Goal: Transaction & Acquisition: Purchase product/service

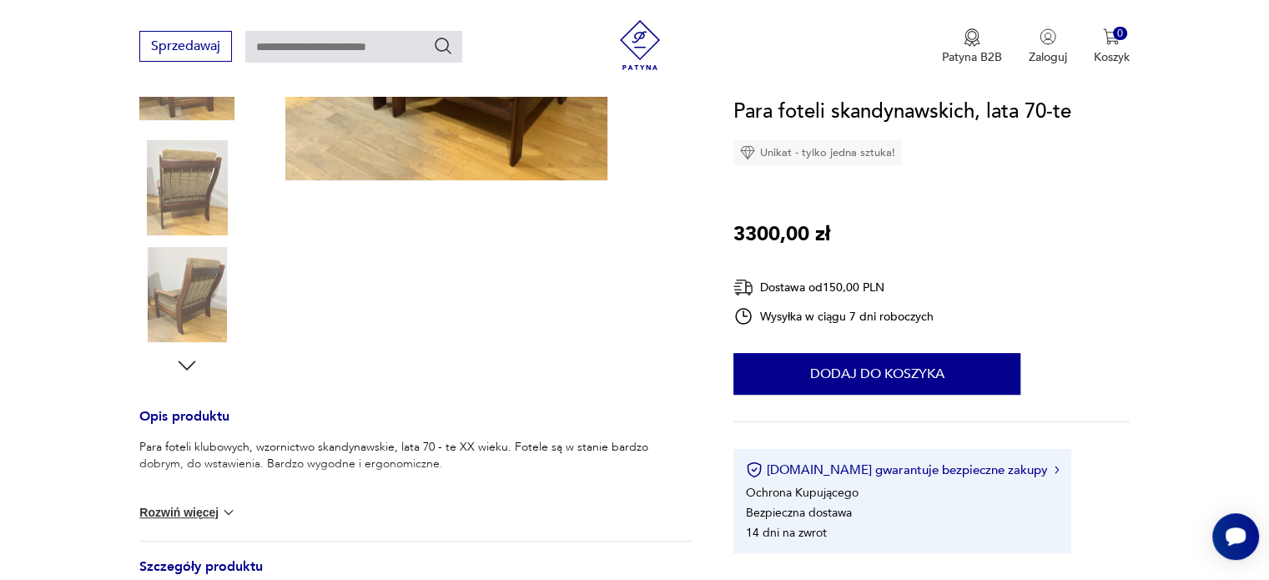
scroll to position [417, 0]
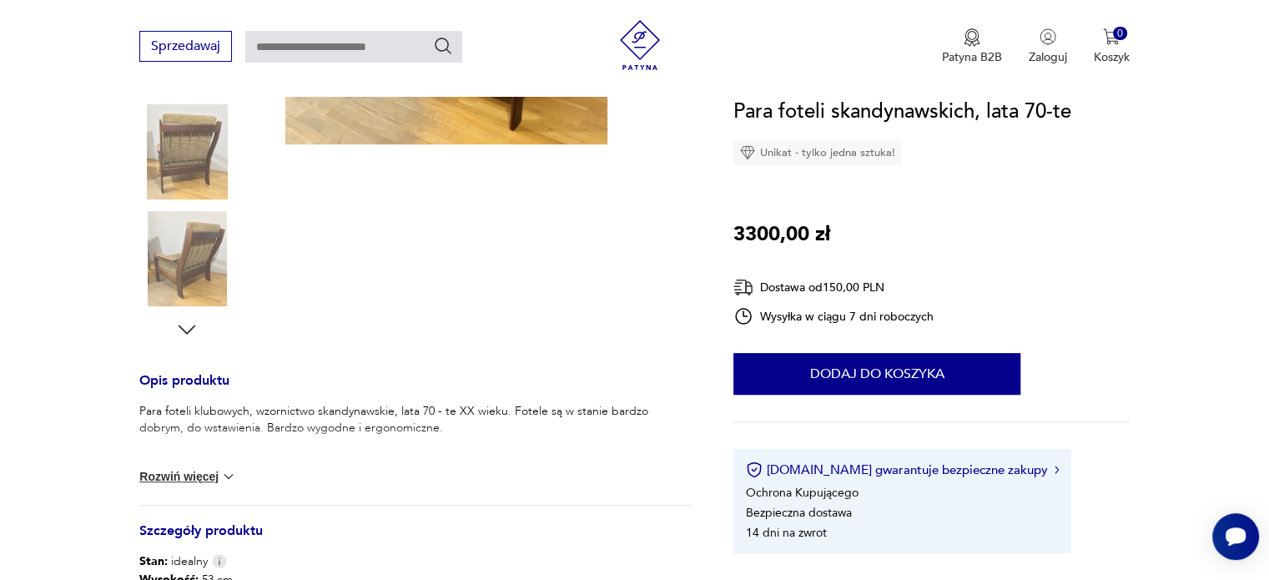
click at [179, 266] on img at bounding box center [186, 258] width 95 height 95
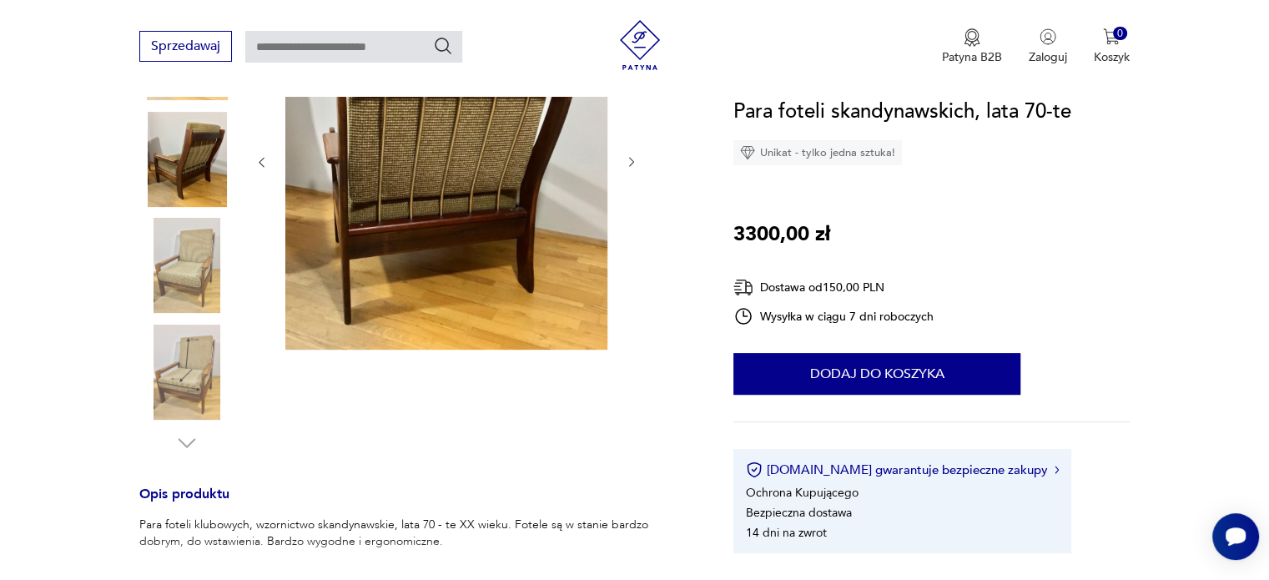
scroll to position [285, 0]
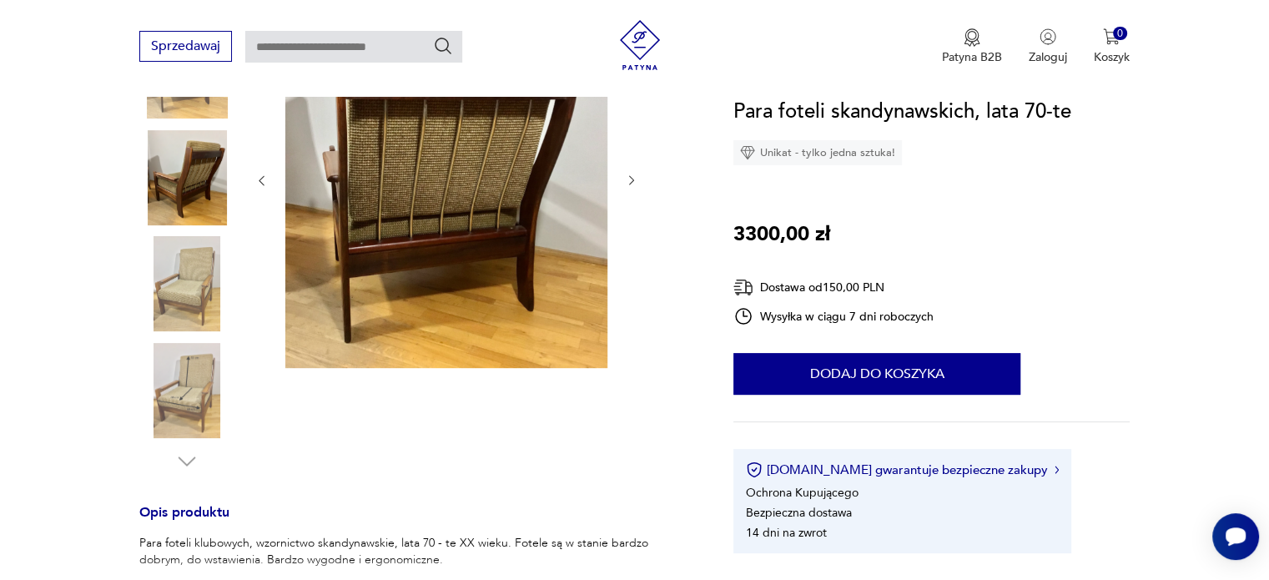
click at [187, 378] on img at bounding box center [186, 390] width 95 height 95
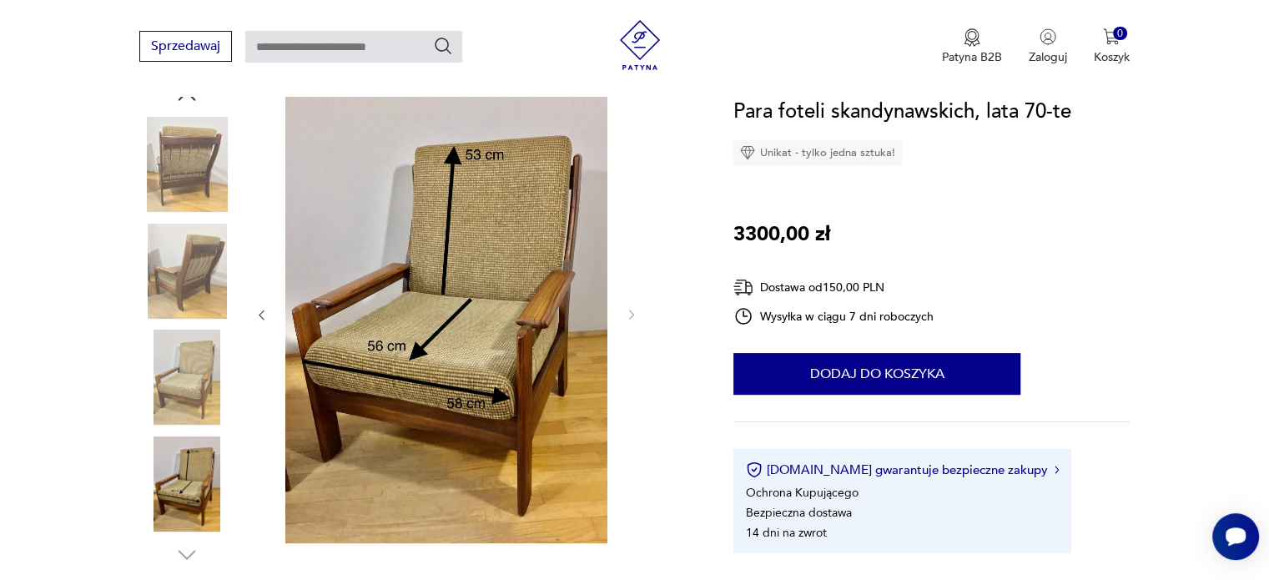
scroll to position [159, 0]
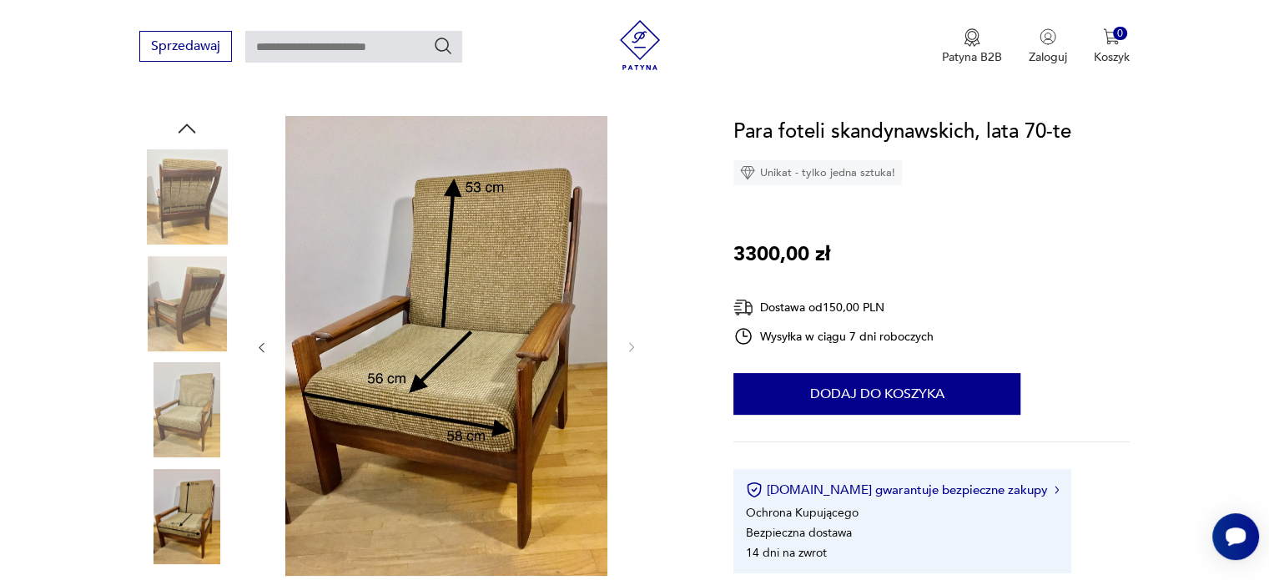
click at [195, 308] on img at bounding box center [186, 303] width 95 height 95
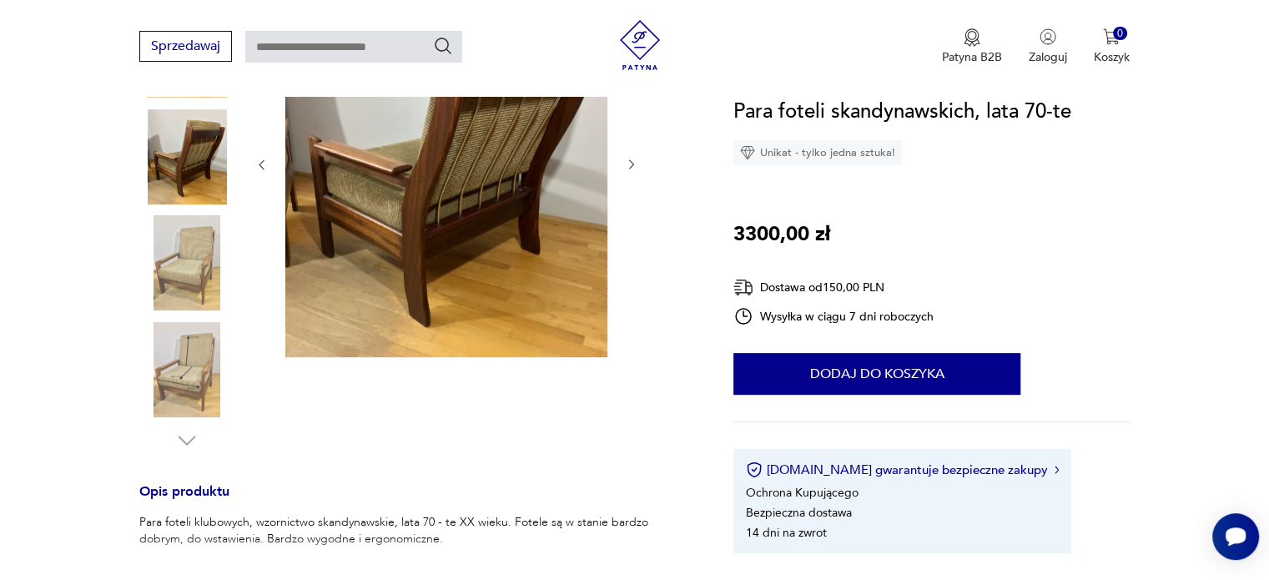
scroll to position [326, 0]
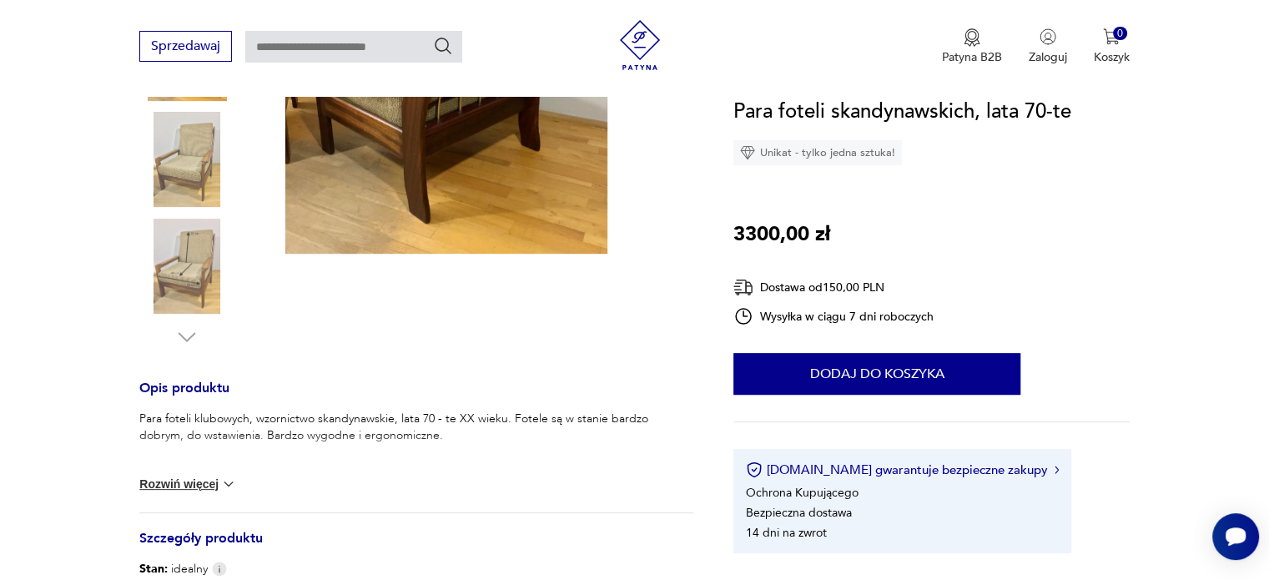
click at [186, 268] on img at bounding box center [186, 266] width 95 height 95
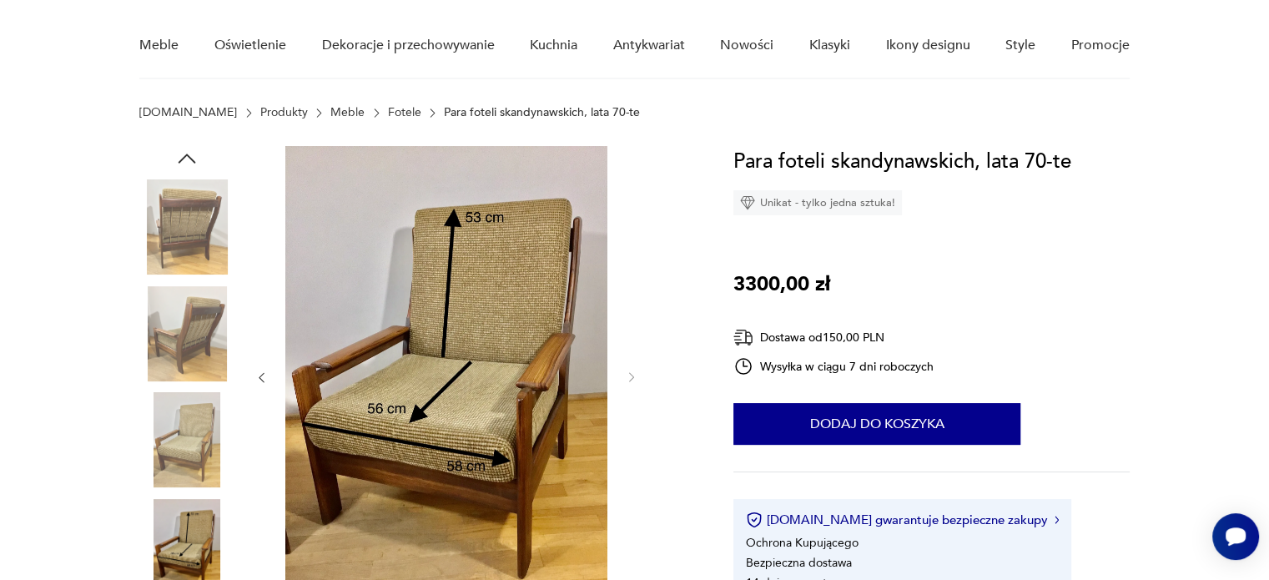
scroll to position [111, 0]
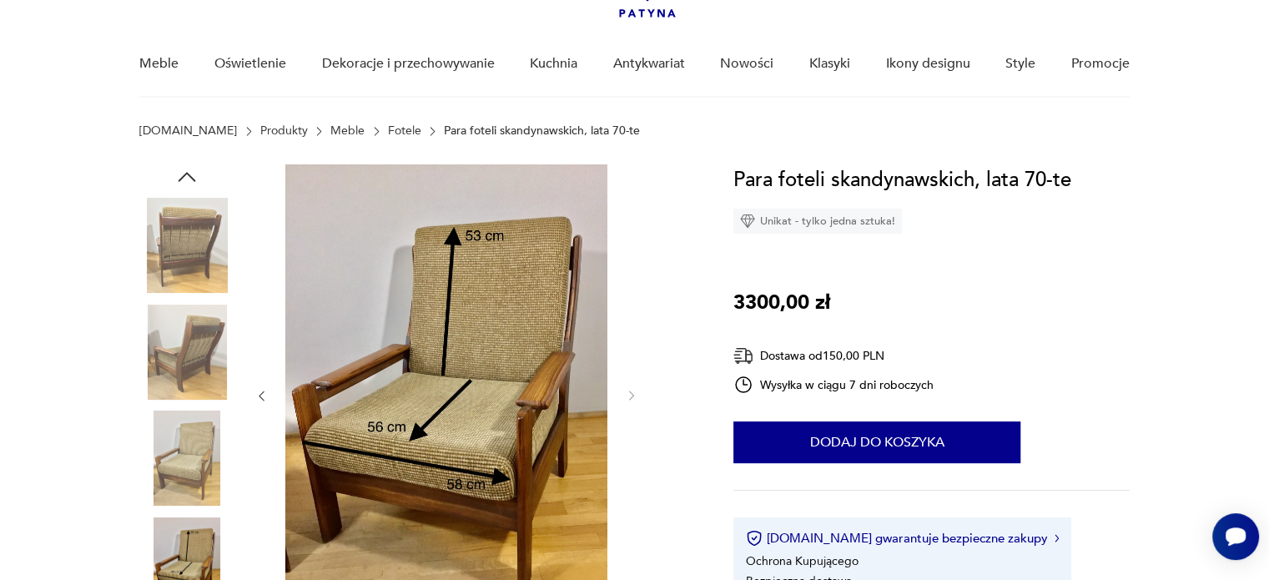
click at [170, 236] on img at bounding box center [186, 245] width 95 height 95
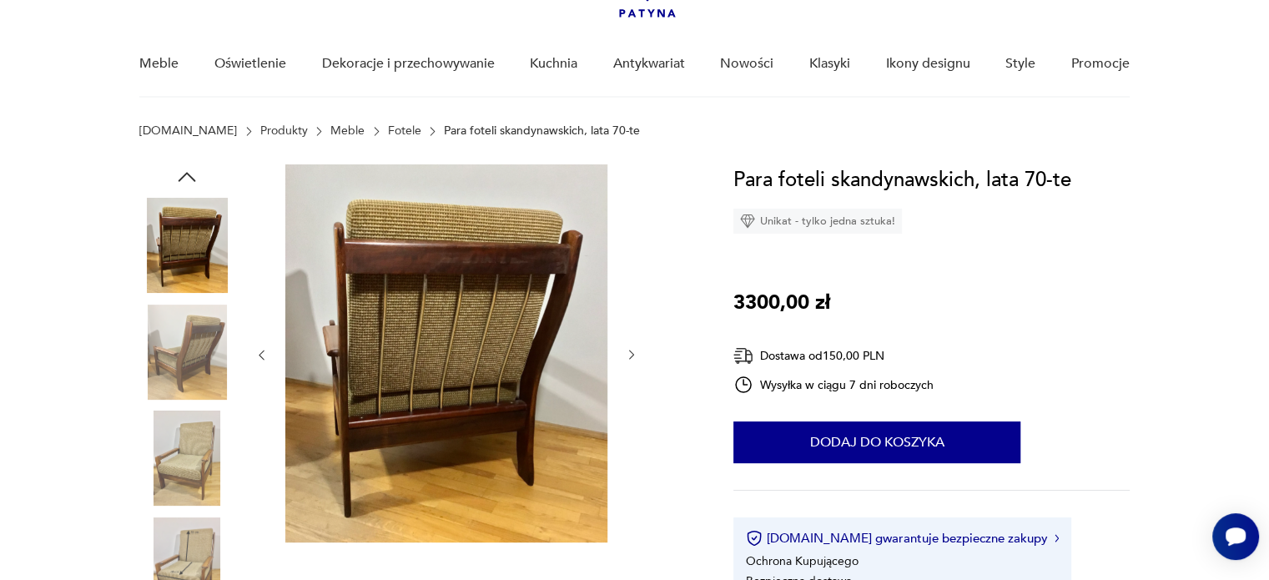
scroll to position [28, 0]
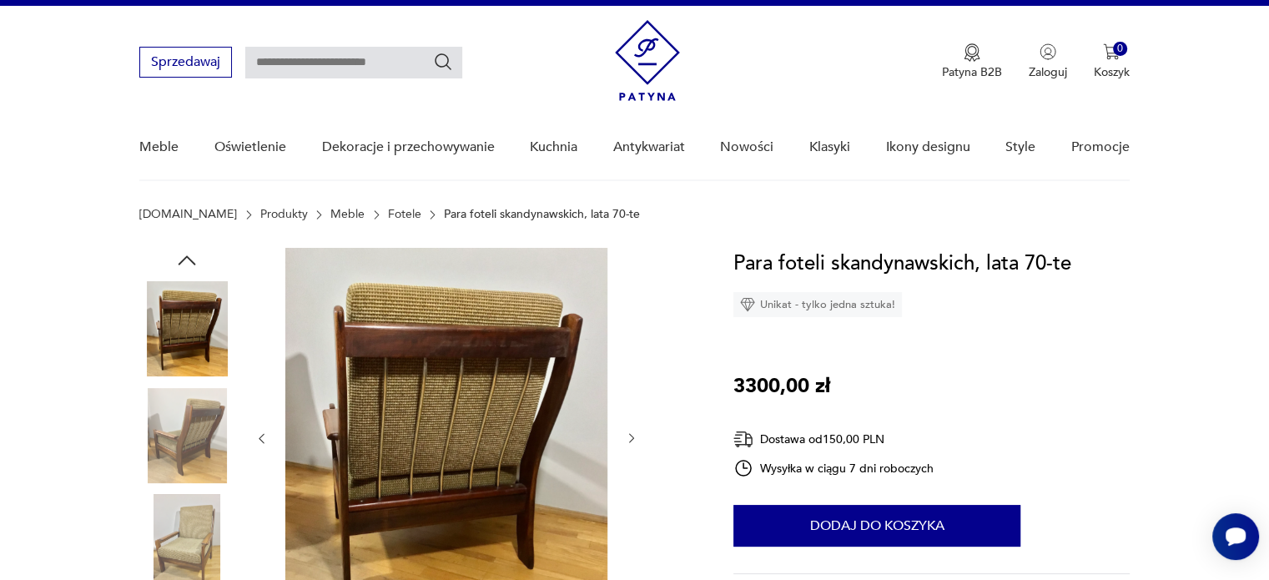
click at [184, 256] on icon "button" at bounding box center [186, 260] width 25 height 25
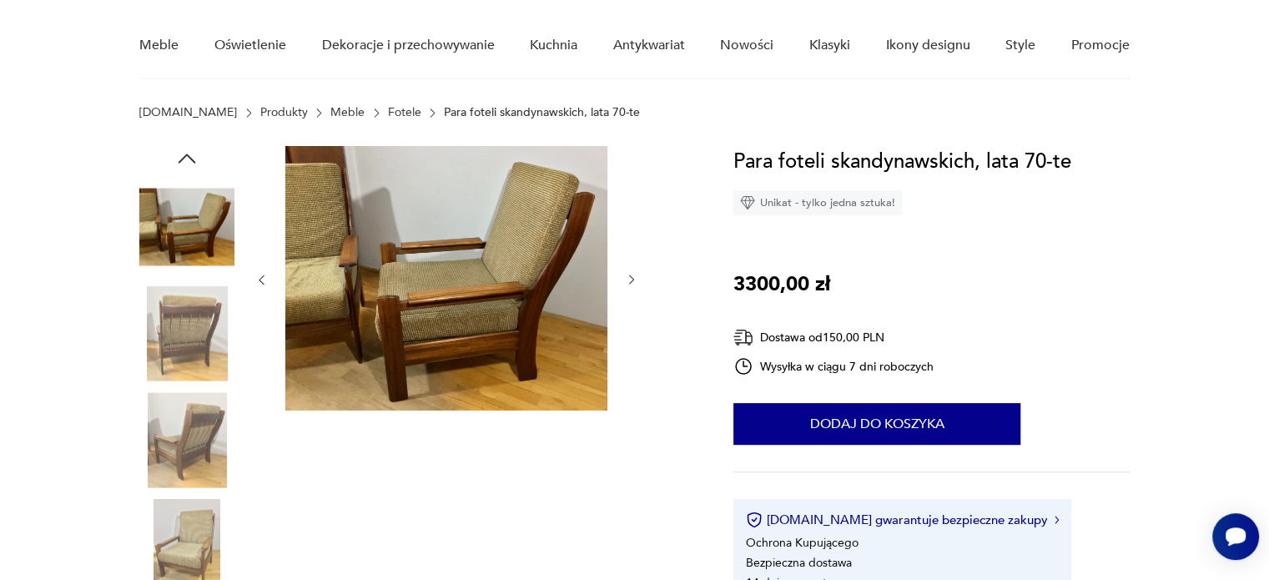
scroll to position [111, 0]
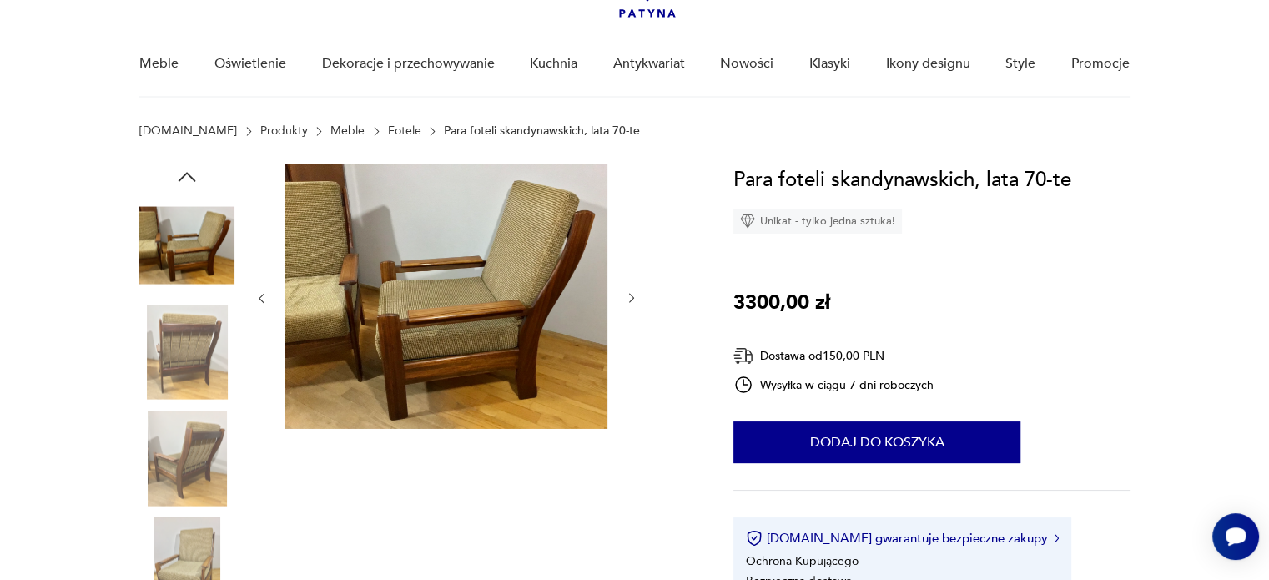
click at [179, 443] on img at bounding box center [186, 458] width 95 height 95
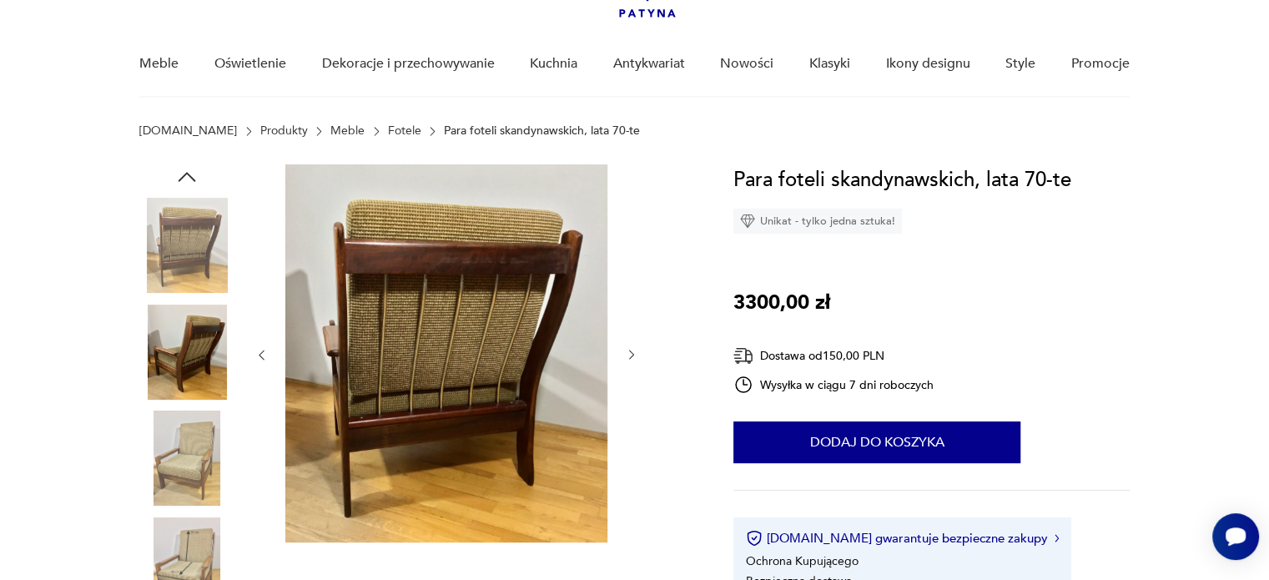
click at [176, 335] on img at bounding box center [186, 352] width 95 height 95
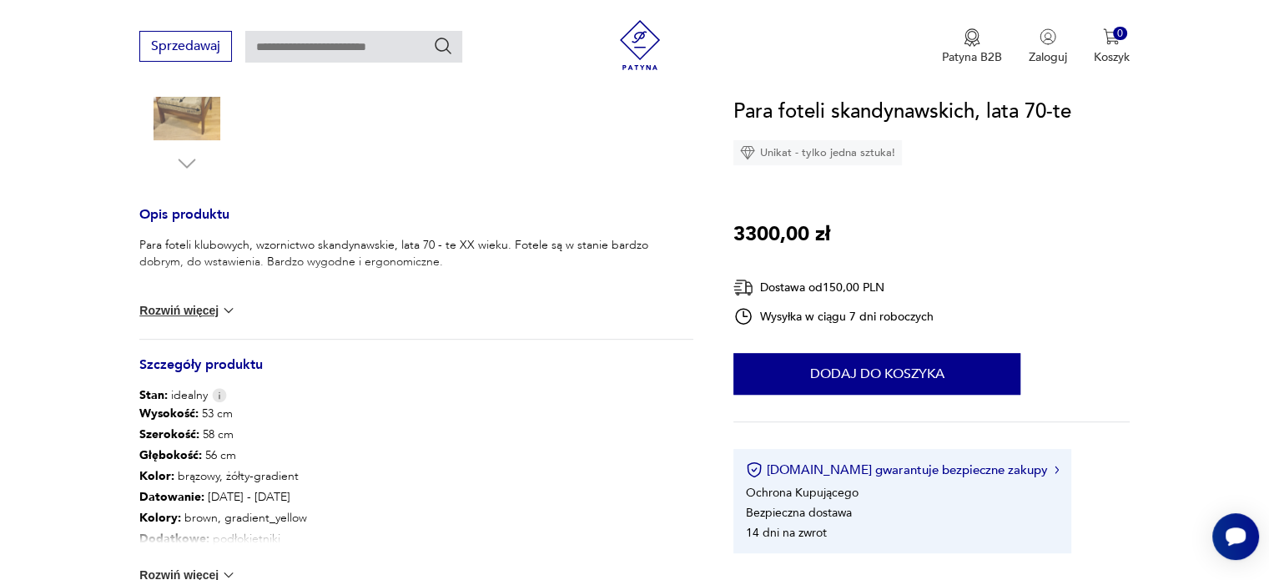
scroll to position [612, 0]
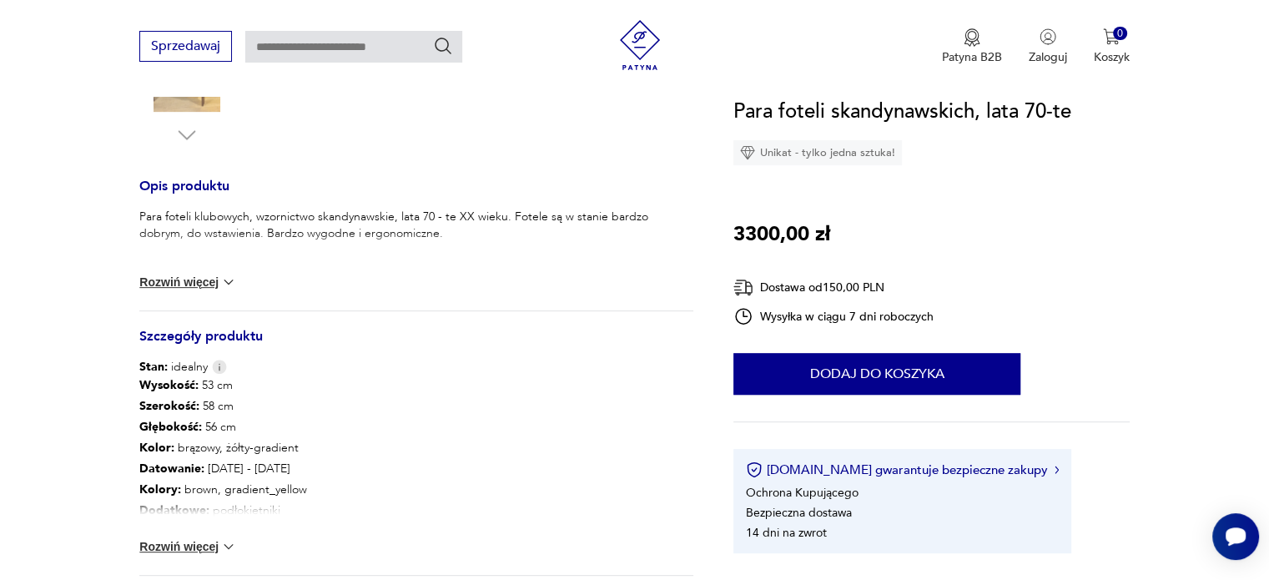
click at [198, 541] on button "Rozwiń więcej" at bounding box center [187, 546] width 97 height 17
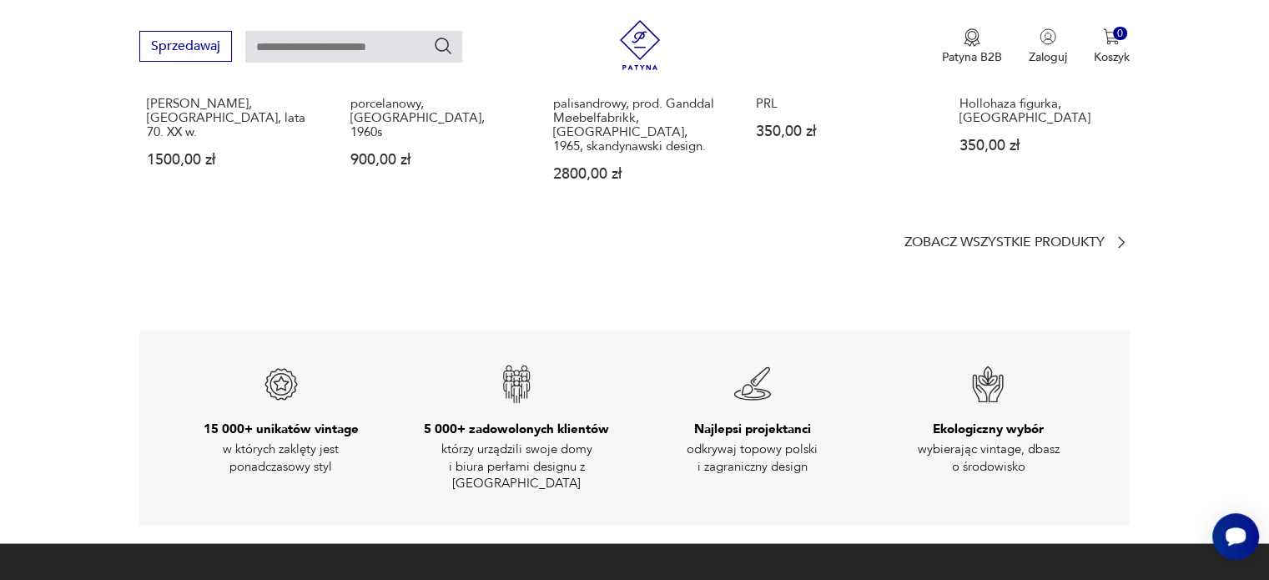
scroll to position [2614, 0]
